Goal: Task Accomplishment & Management: Manage account settings

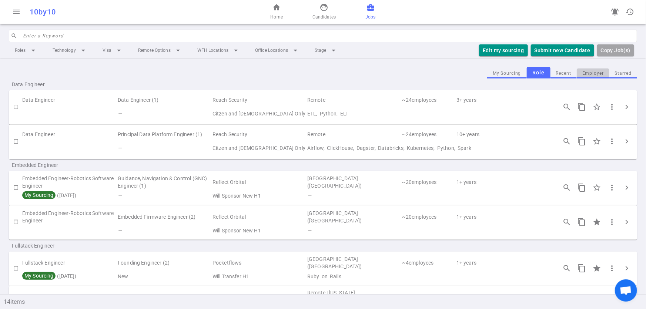
click at [591, 70] on button "Employer" at bounding box center [593, 74] width 33 height 10
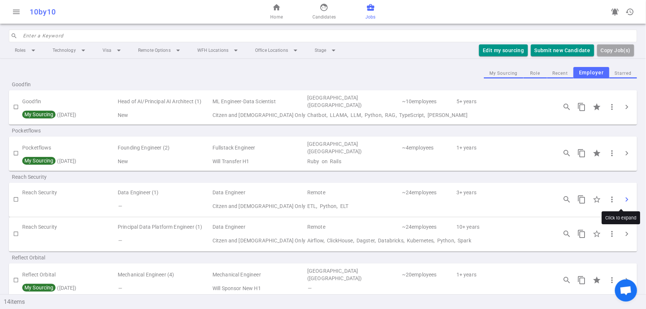
click at [622, 200] on span "chevron_right" at bounding box center [626, 199] width 9 height 9
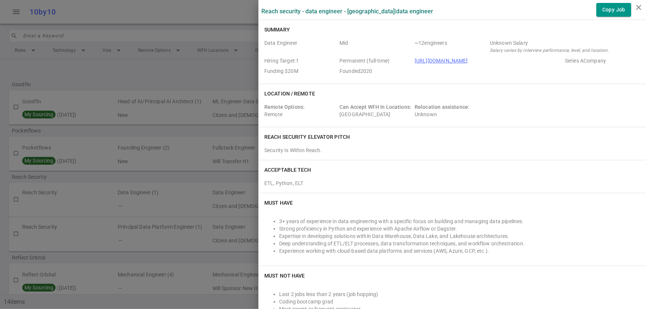
click at [181, 67] on div at bounding box center [323, 154] width 646 height 309
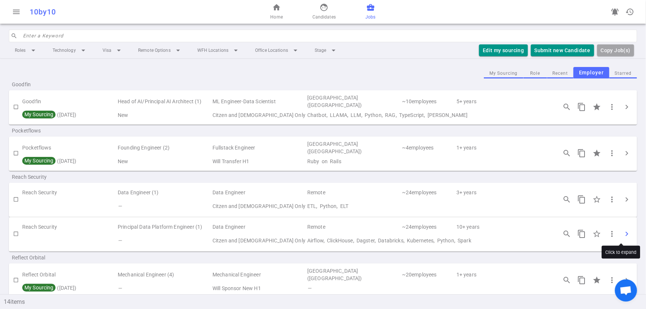
click at [622, 233] on span "chevron_right" at bounding box center [626, 234] width 9 height 9
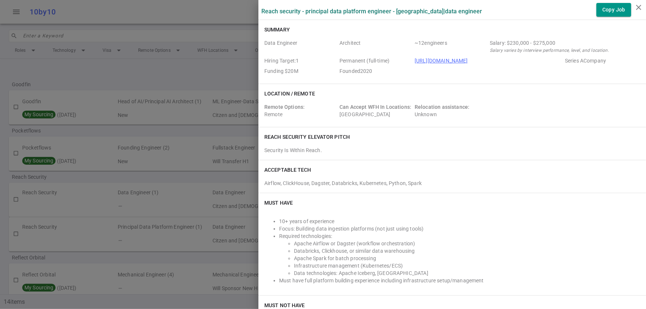
click at [100, 61] on div at bounding box center [323, 154] width 646 height 309
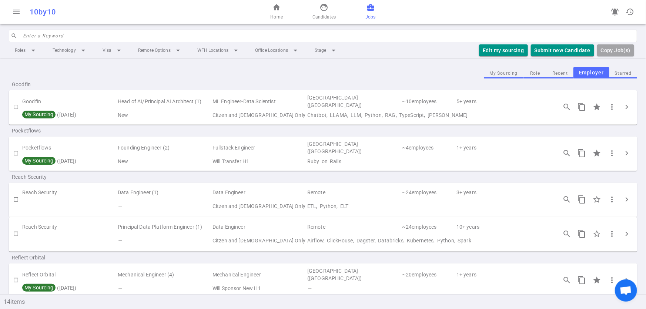
click at [17, 235] on input "checkbox" at bounding box center [16, 234] width 13 height 13
checkbox input "true"
click at [15, 199] on input "checkbox" at bounding box center [16, 199] width 13 height 13
checkbox input "true"
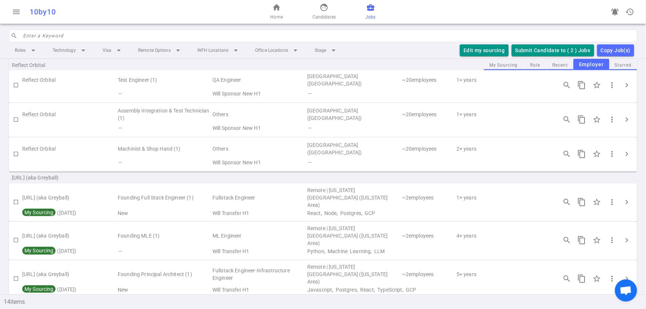
scroll to position [19, 0]
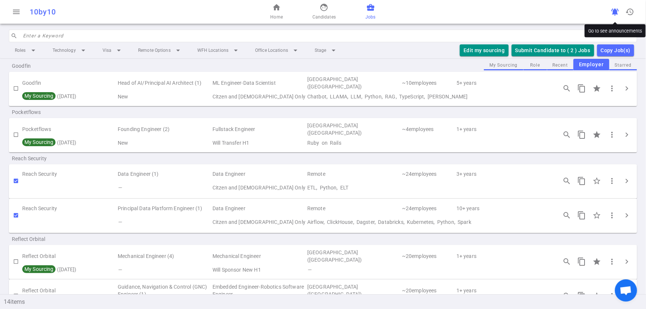
click at [613, 14] on span "notifications_active" at bounding box center [615, 11] width 9 height 9
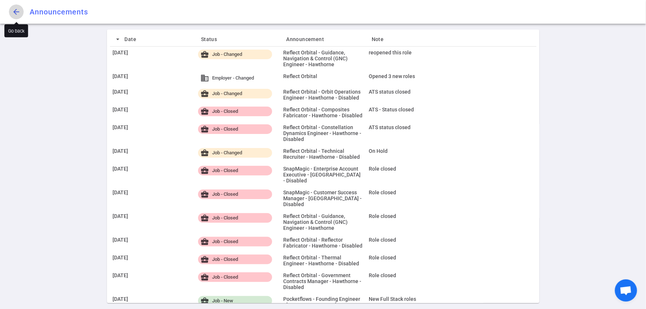
click at [14, 10] on span "arrow_back" at bounding box center [16, 11] width 9 height 9
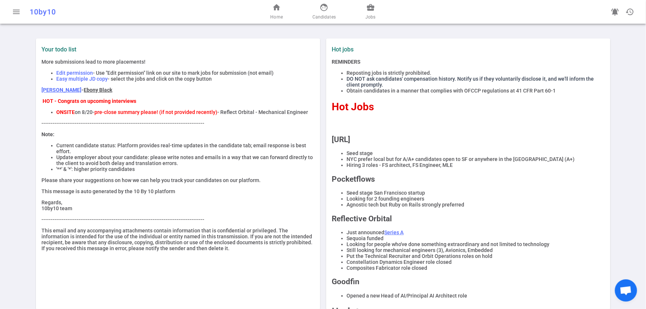
click at [340, 47] on label "Hot jobs" at bounding box center [398, 49] width 133 height 7
click at [372, 1] on div "home Home face Candidates business_center Jobs" at bounding box center [323, 12] width 210 height 24
click at [370, 8] on span "business_center" at bounding box center [370, 7] width 9 height 9
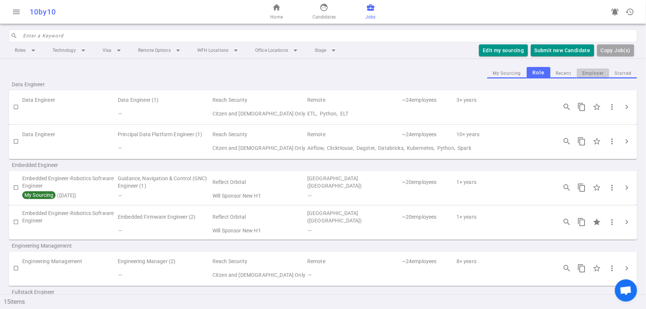
click at [598, 73] on button "Employer" at bounding box center [593, 74] width 33 height 10
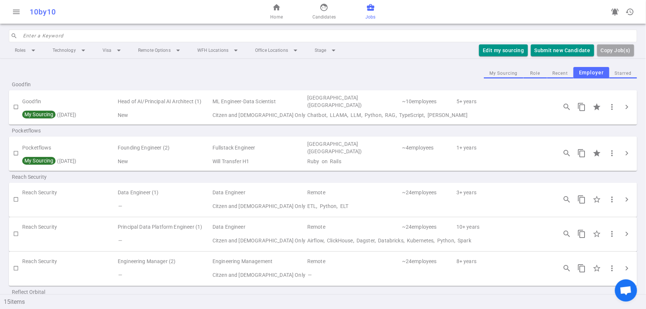
click at [587, 73] on button "Employer" at bounding box center [592, 72] width 36 height 11
click at [340, 83] on div "Goodfin" at bounding box center [323, 85] width 628 height 12
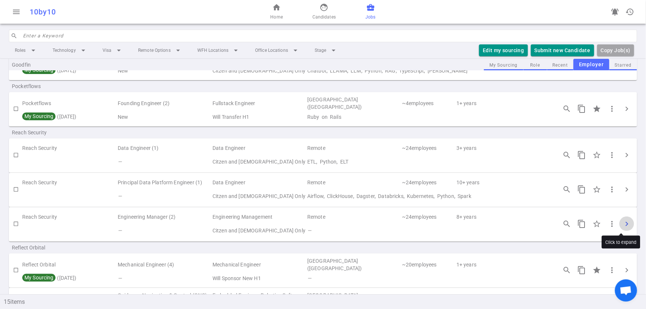
click at [622, 220] on span "chevron_right" at bounding box center [626, 224] width 9 height 9
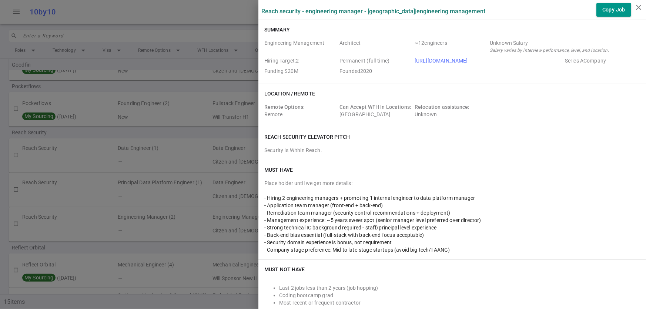
click at [158, 133] on div at bounding box center [323, 154] width 646 height 309
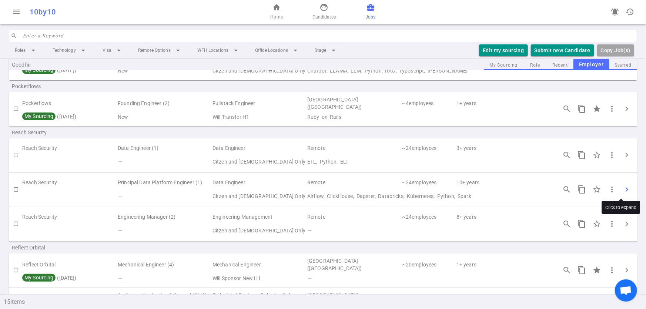
click at [622, 185] on span "chevron_right" at bounding box center [626, 189] width 9 height 9
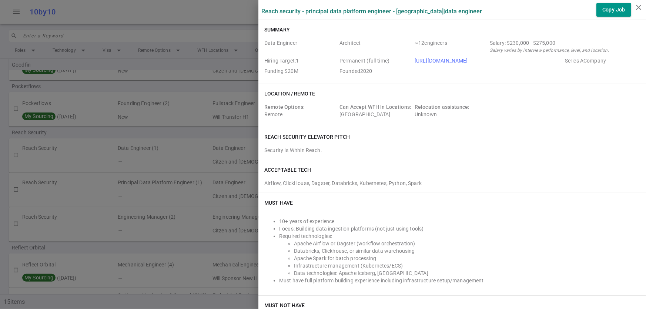
click at [153, 86] on div at bounding box center [323, 154] width 646 height 309
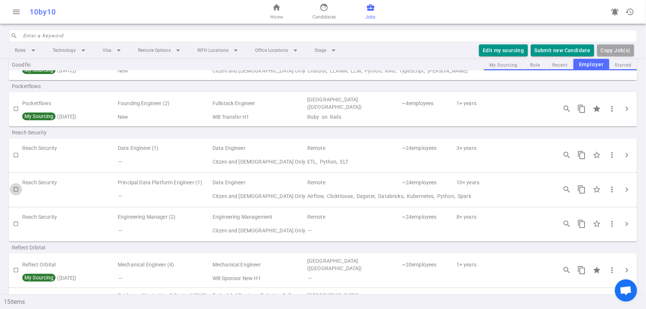
click at [16, 187] on input "checkbox" at bounding box center [16, 189] width 13 height 13
checkbox input "true"
